Goal: Find specific page/section: Find specific page/section

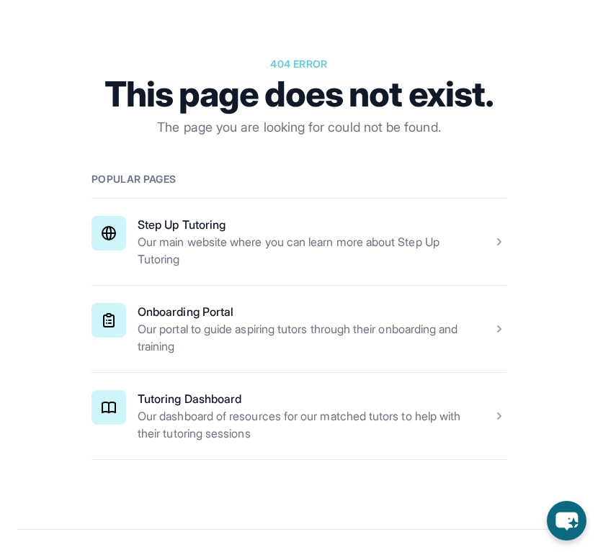
scroll to position [143, 0]
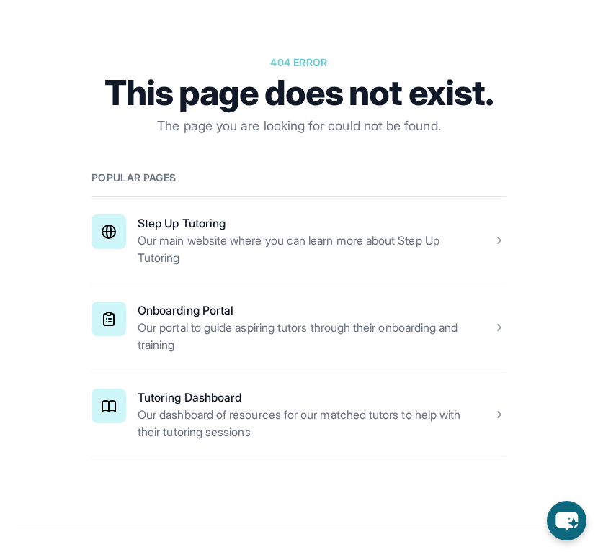
click at [279, 244] on span at bounding box center [298, 240] width 415 height 86
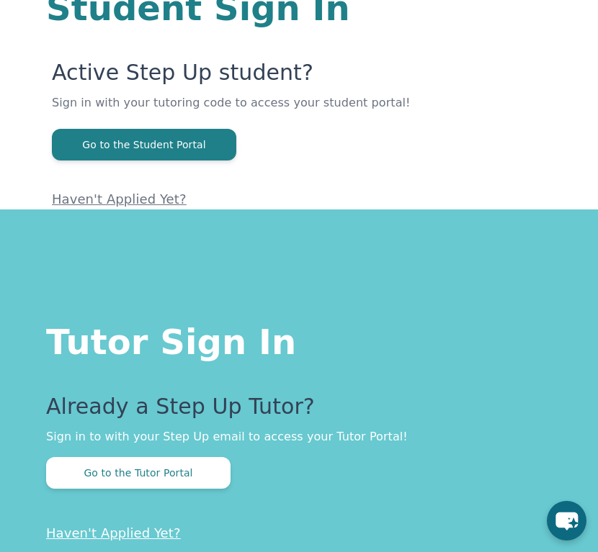
scroll to position [197, 0]
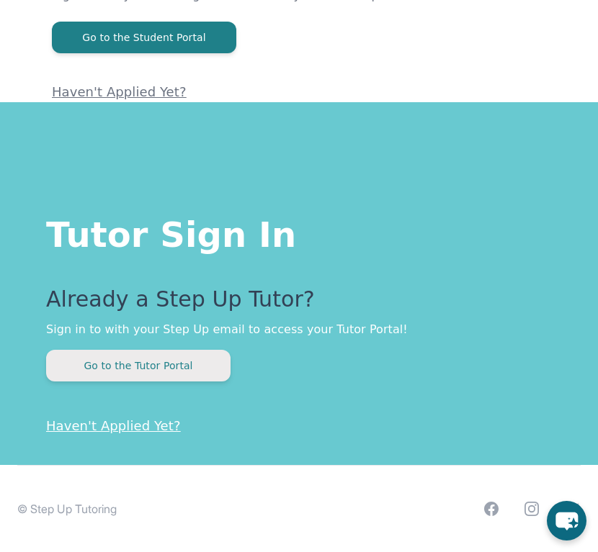
click at [168, 365] on button "Go to the Tutor Portal" at bounding box center [138, 366] width 184 height 32
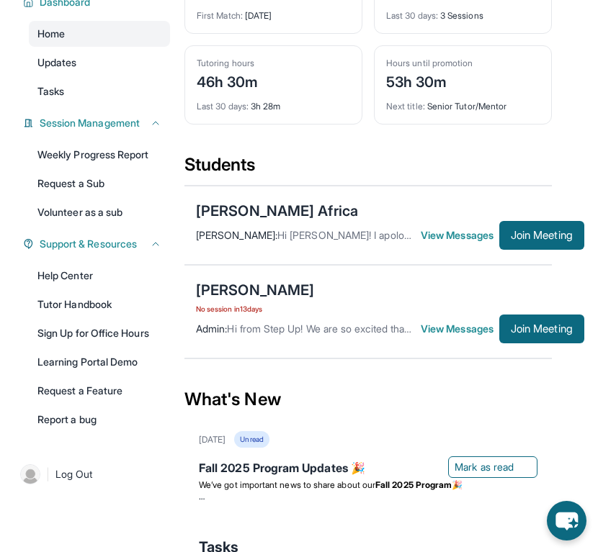
scroll to position [197, 0]
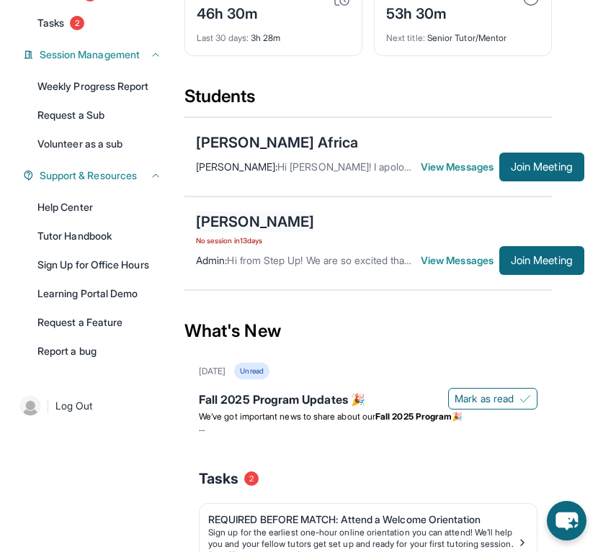
click at [261, 231] on div "[PERSON_NAME]" at bounding box center [255, 222] width 118 height 20
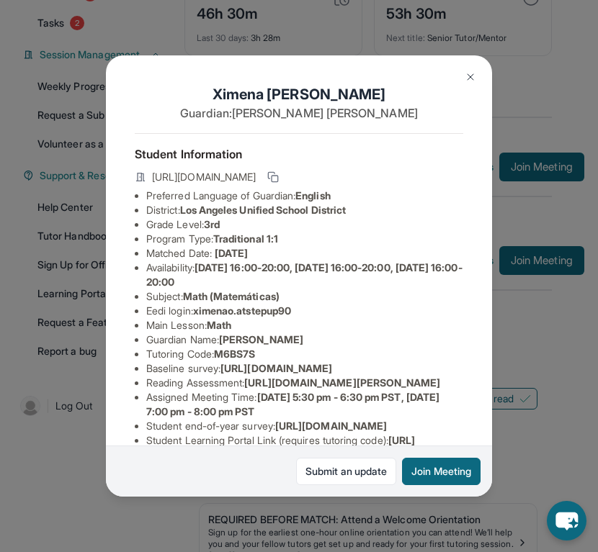
click at [462, 82] on button at bounding box center [470, 77] width 29 height 29
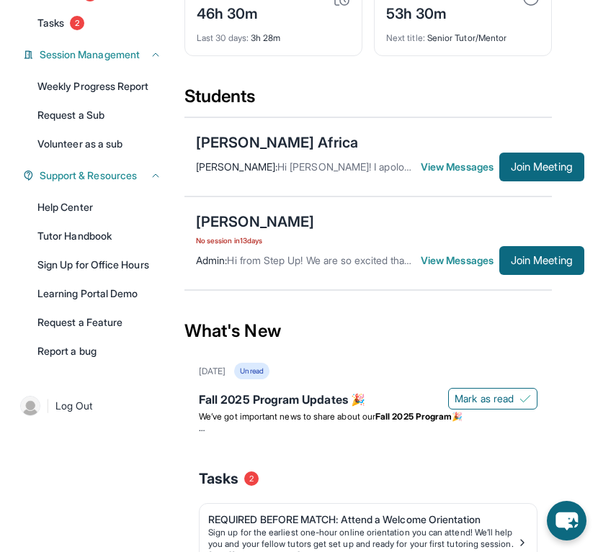
click at [458, 267] on span "View Messages" at bounding box center [460, 260] width 78 height 14
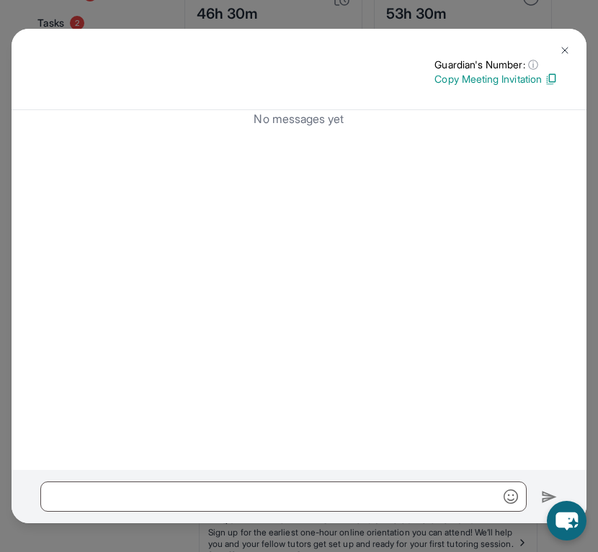
scroll to position [0, 0]
